Goal: Task Accomplishment & Management: Use online tool/utility

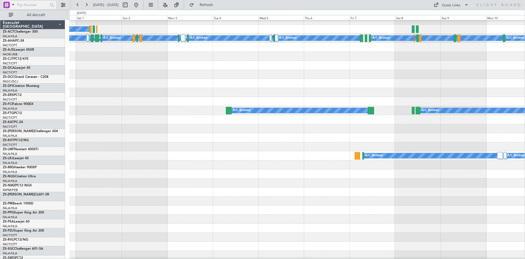
scroll to position [176, 0]
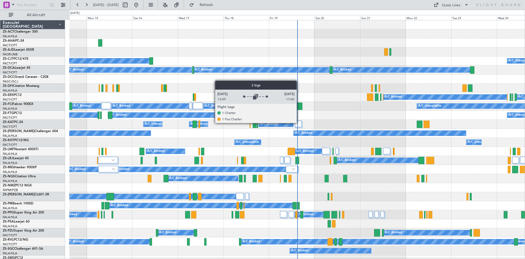
click at [299, 123] on div at bounding box center [298, 123] width 7 height 7
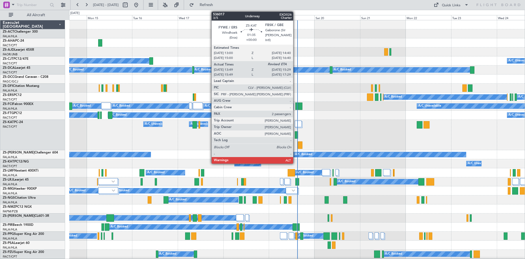
click at [296, 137] on div at bounding box center [296, 134] width 3 height 7
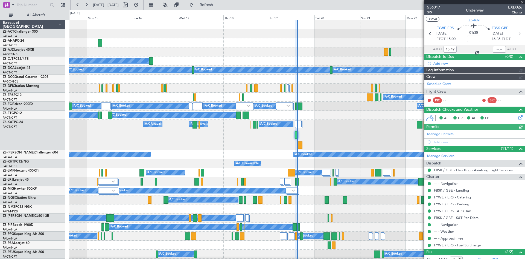
type input "13:49"
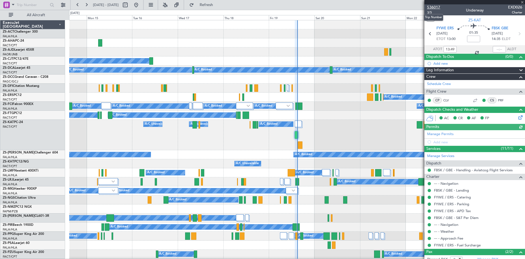
click at [436, 6] on span "536017" at bounding box center [433, 7] width 13 height 6
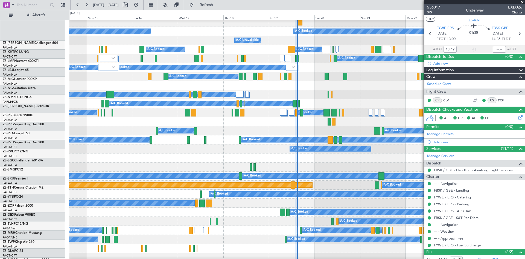
scroll to position [137, 0]
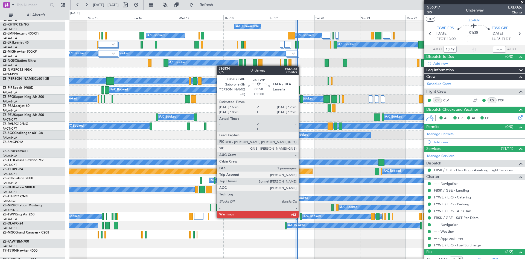
click at [301, 217] on div at bounding box center [301, 216] width 2 height 7
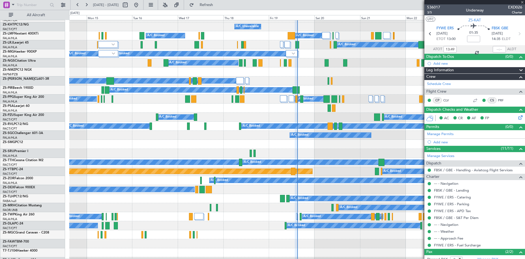
type input "1"
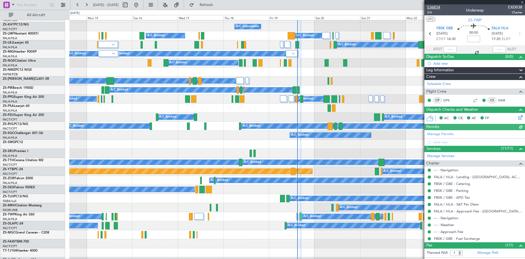
click at [432, 7] on span "536834" at bounding box center [433, 7] width 13 height 6
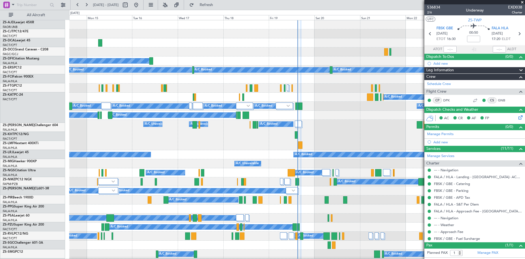
scroll to position [0, 0]
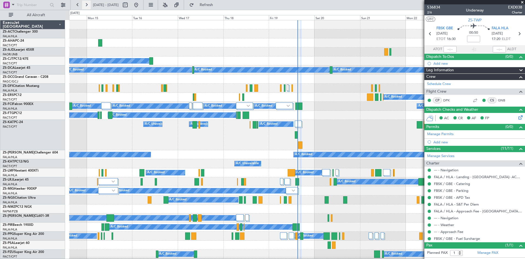
click at [85, 4] on button at bounding box center [86, 5] width 9 height 9
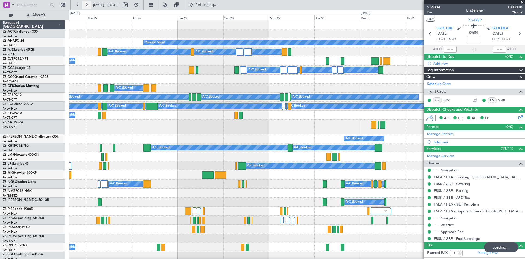
click at [85, 4] on button at bounding box center [86, 5] width 9 height 9
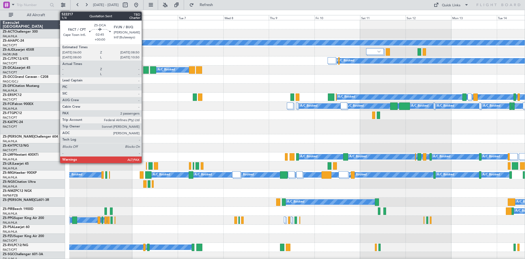
click at [144, 71] on div at bounding box center [145, 69] width 5 height 7
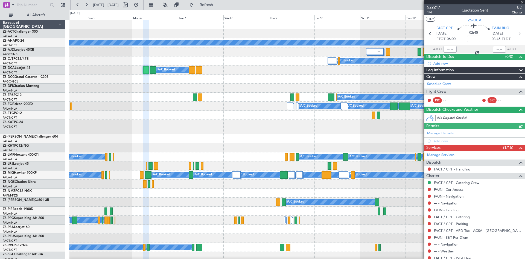
click at [436, 7] on span "522217" at bounding box center [433, 7] width 13 height 6
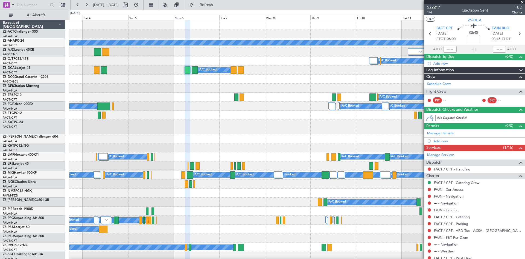
click at [146, 109] on div "A/C Booked A/C Booked A/C Booked A/C Booked A/C Booked A/C Booked A/C Booked A/…" at bounding box center [297, 105] width 456 height 9
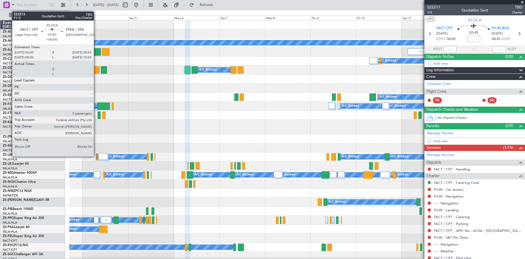
click at [96, 70] on div at bounding box center [97, 69] width 6 height 7
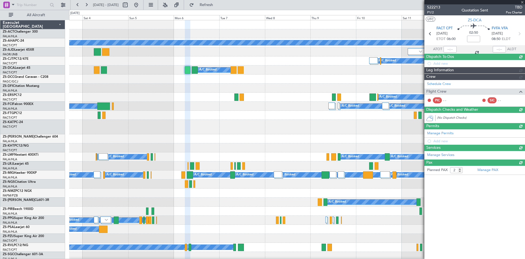
type input "0"
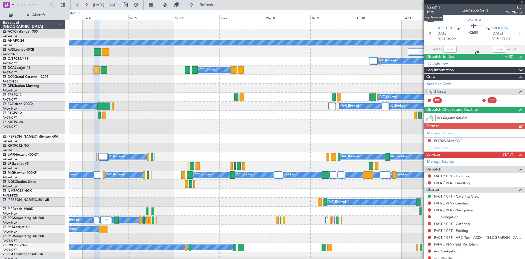
click at [431, 7] on span "522213" at bounding box center [433, 7] width 13 height 6
